Goal: Find specific page/section: Find specific page/section

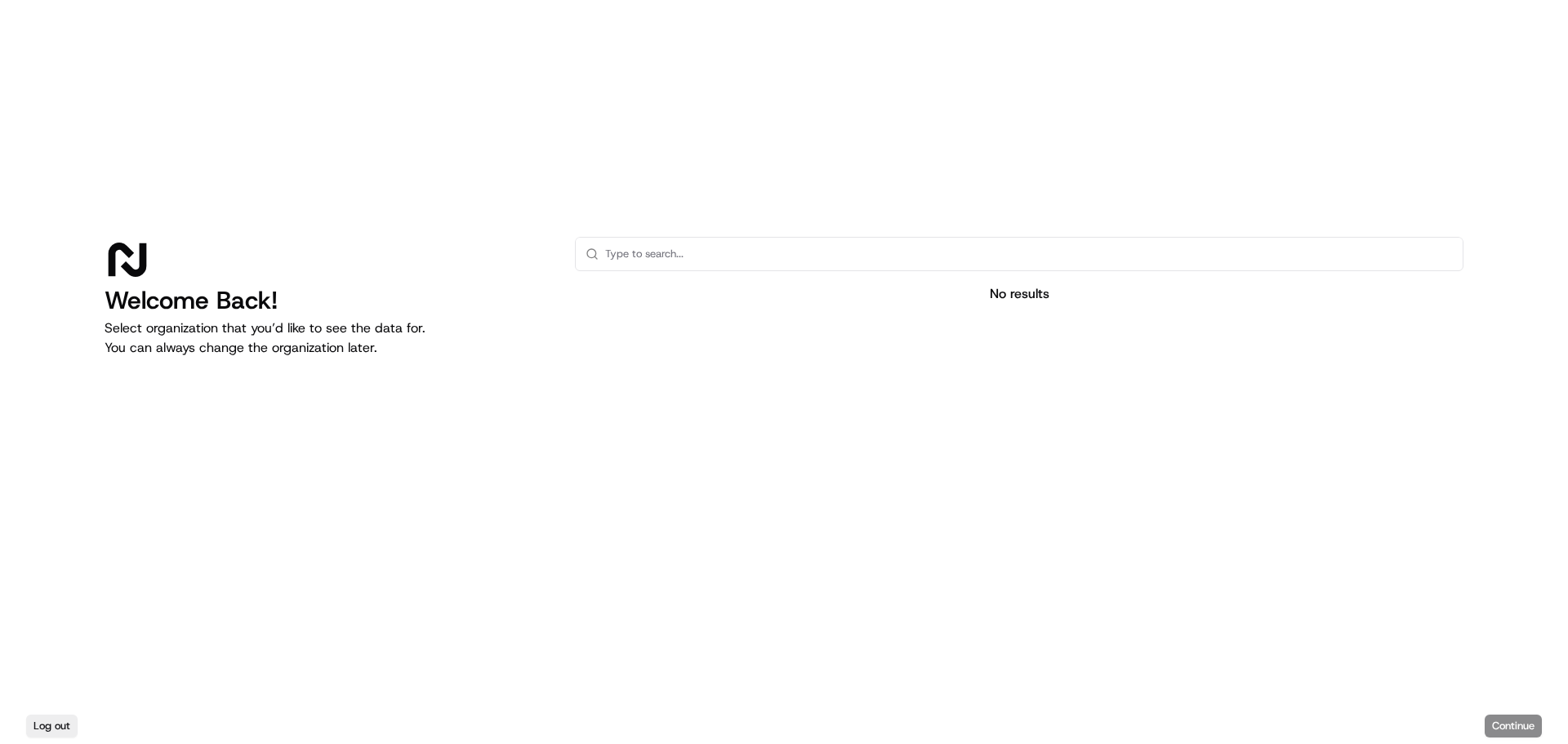
click at [624, 251] on input "text" at bounding box center [1029, 253] width 847 height 33
type input "woolworths"
